Goal: Task Accomplishment & Management: Manage account settings

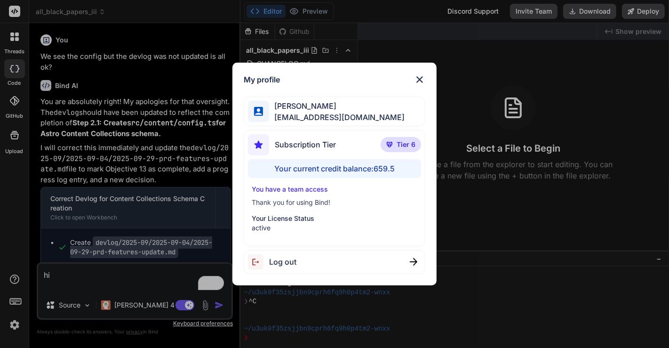
click at [334, 252] on div "Log out" at bounding box center [335, 262] width 182 height 24
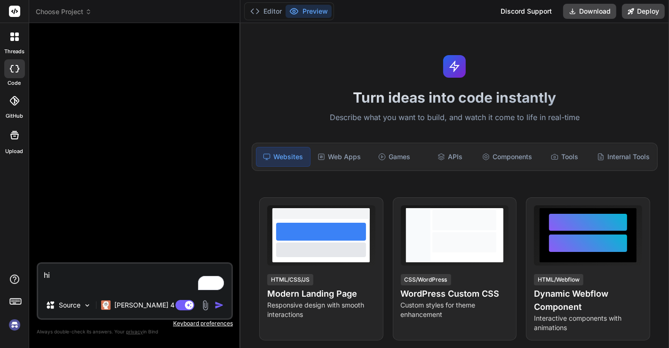
scroll to position [36, 0]
click at [14, 325] on img at bounding box center [15, 325] width 16 height 16
type textarea "x"
click at [12, 325] on img at bounding box center [15, 325] width 16 height 16
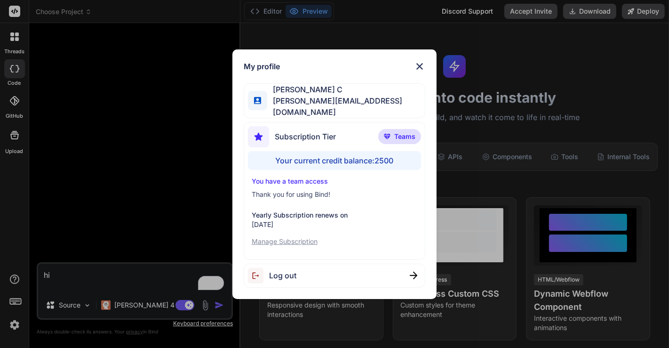
click at [122, 203] on div "My profile Saravanan C [EMAIL_ADDRESS][DOMAIN_NAME] Subscription Tier Teams You…" at bounding box center [334, 174] width 669 height 348
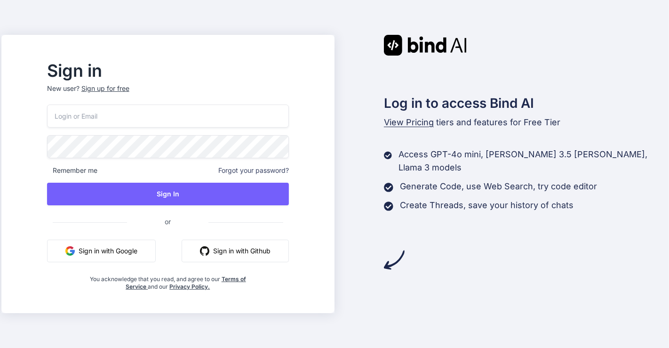
type input "[EMAIL_ADDRESS][DOMAIN_NAME]"
click at [139, 255] on button "Sign in with Google" at bounding box center [101, 250] width 109 height 23
